Goal: Information Seeking & Learning: Learn about a topic

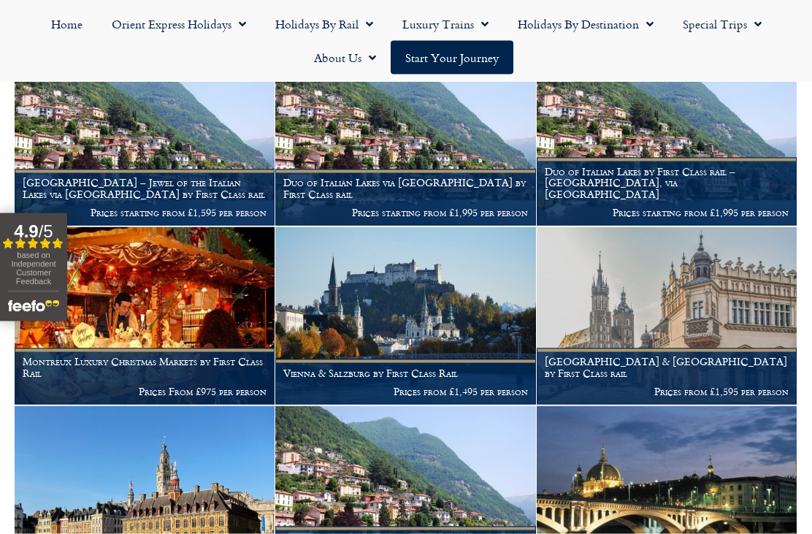
scroll to position [427, 0]
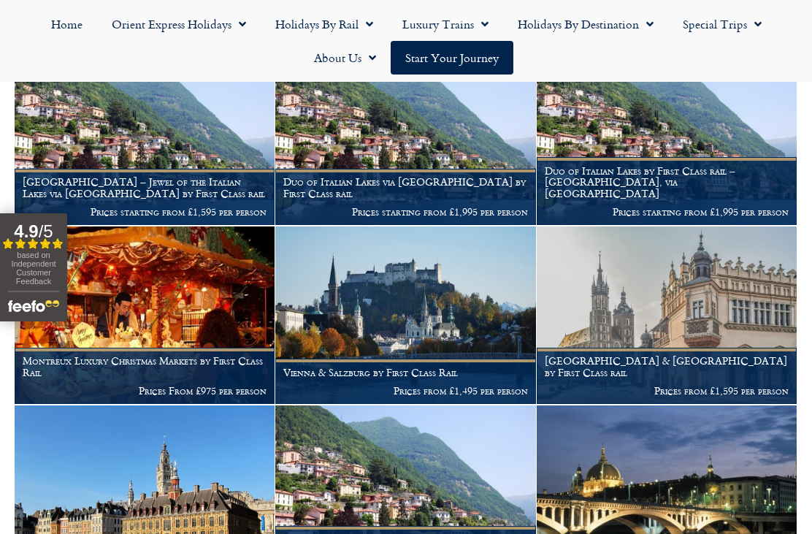
click at [719, 153] on img at bounding box center [667, 137] width 260 height 178
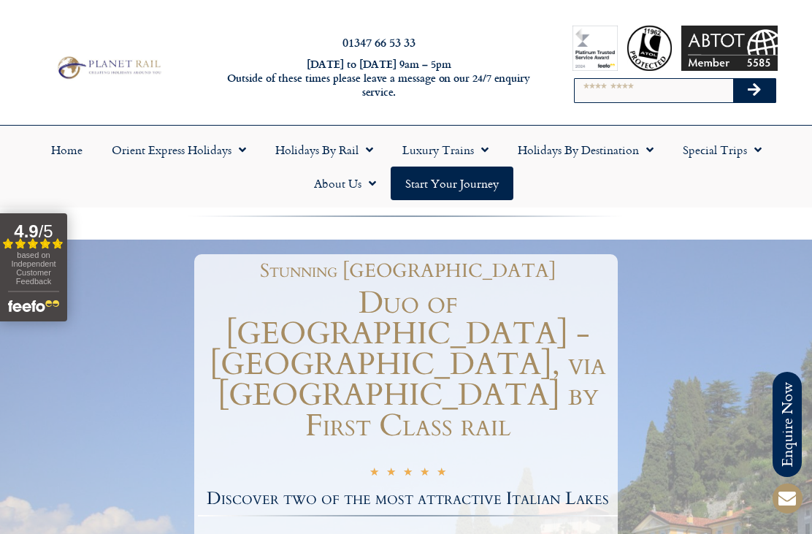
click at [321, 154] on link "Holidays by Rail" at bounding box center [324, 150] width 127 height 34
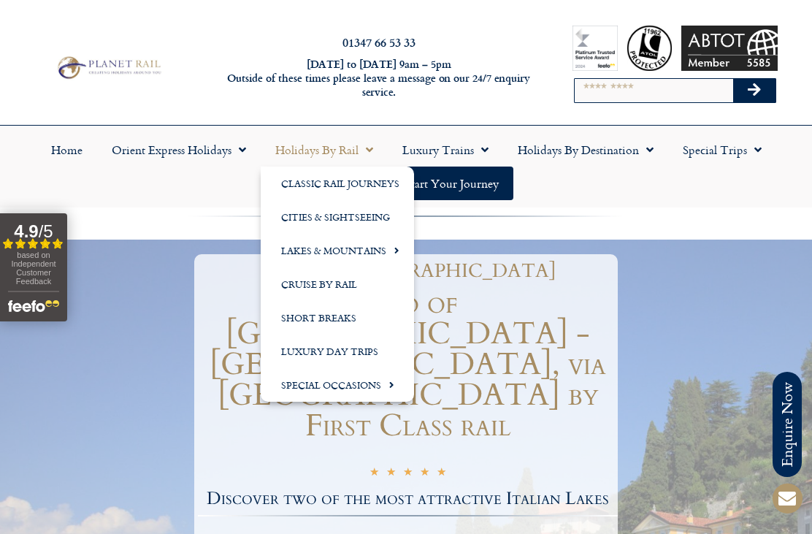
click at [289, 391] on link "Special Occasions" at bounding box center [337, 385] width 153 height 34
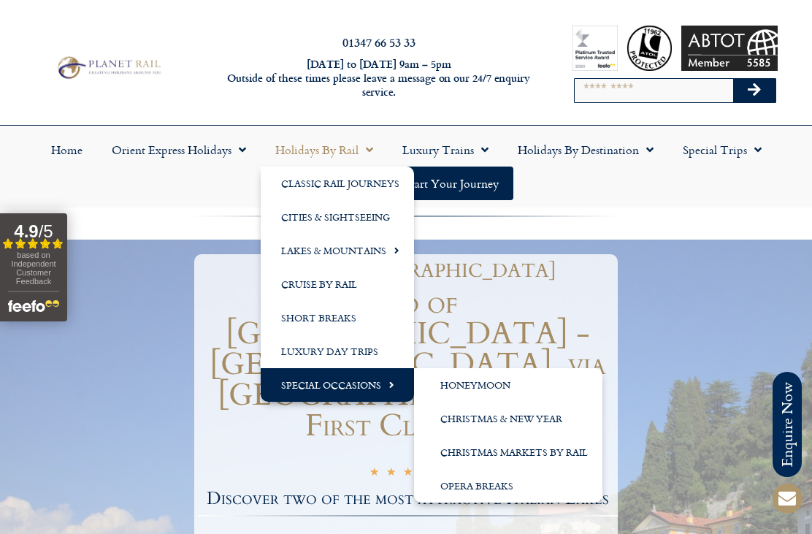
click at [537, 415] on link "Christmas & New Year" at bounding box center [508, 419] width 189 height 34
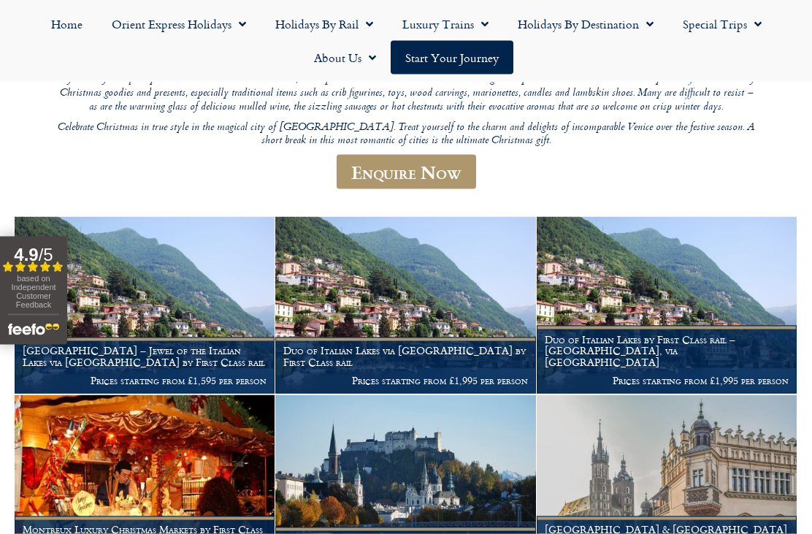
scroll to position [259, 0]
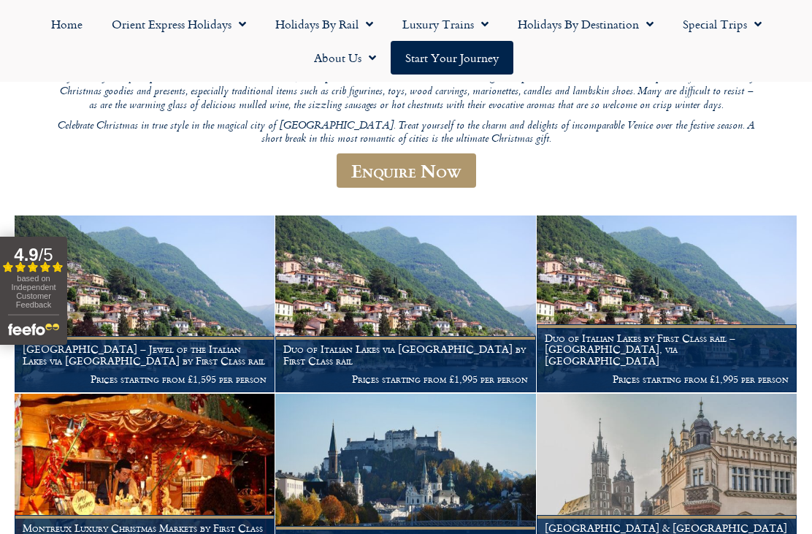
click at [170, 264] on img at bounding box center [145, 305] width 260 height 178
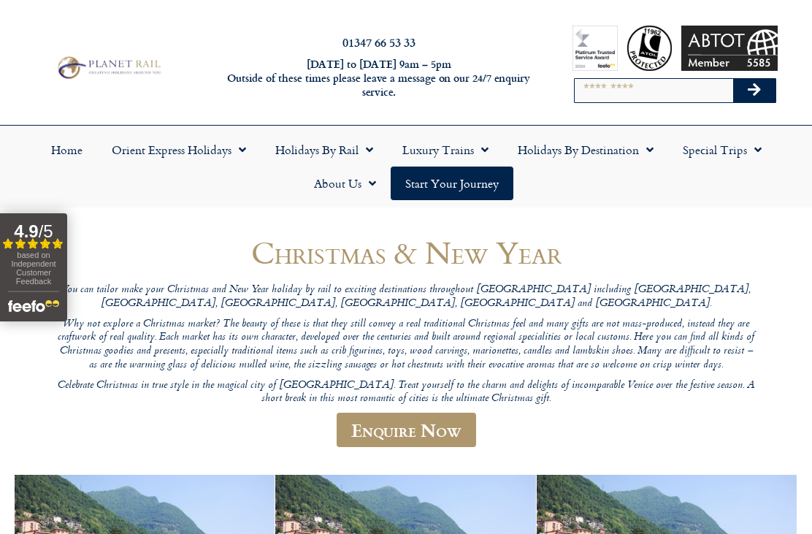
scroll to position [306, 0]
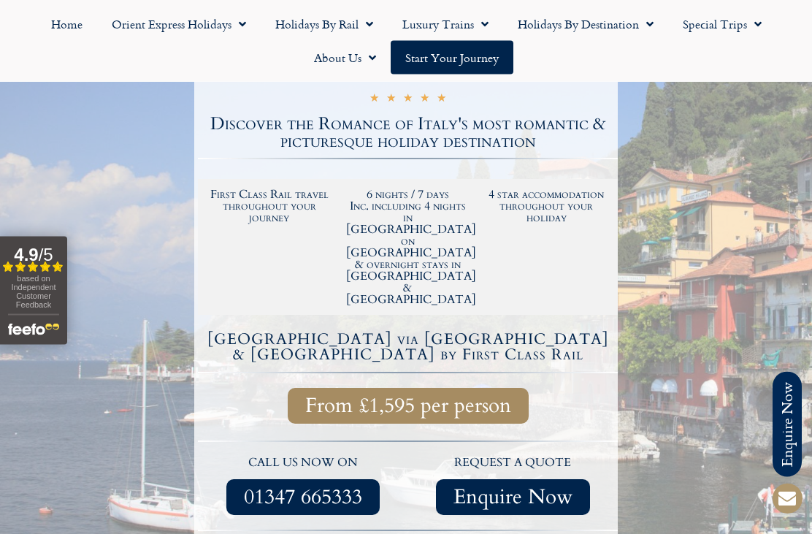
scroll to position [313, 0]
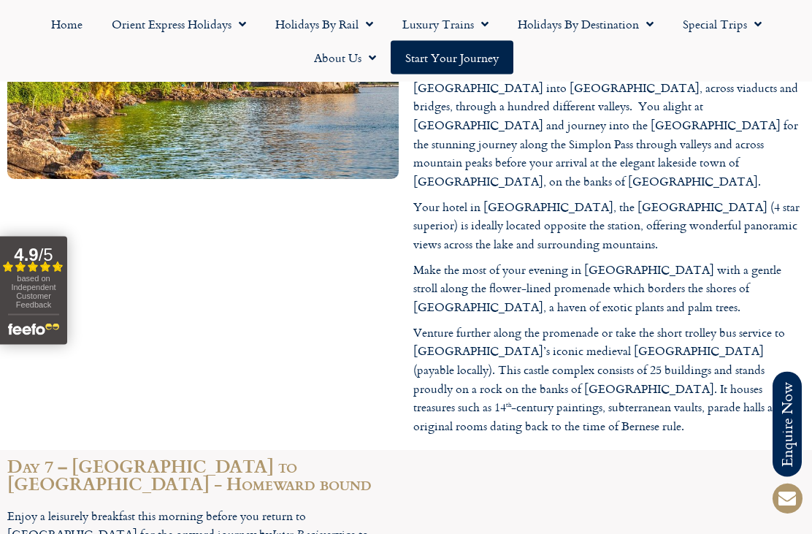
scroll to position [3484, 0]
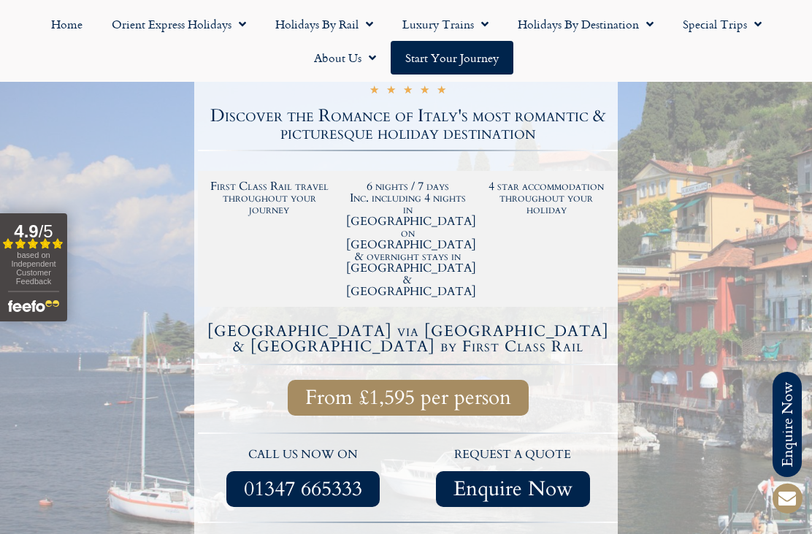
scroll to position [319, 0]
